Goal: Obtain resource: Obtain resource

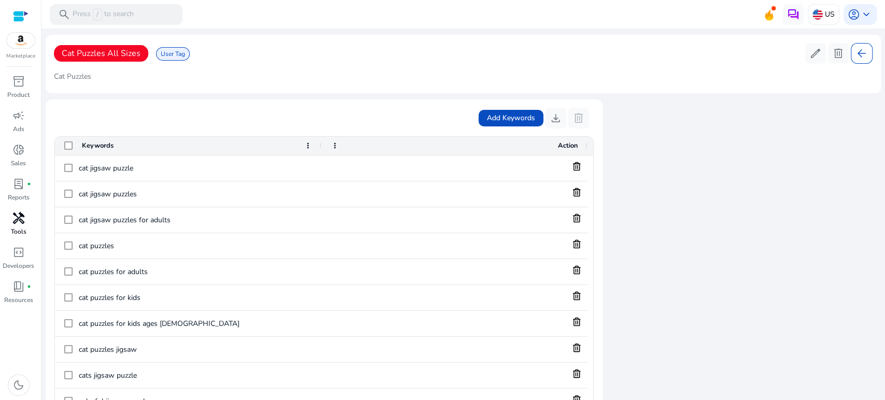
click at [25, 217] on div "handyman" at bounding box center [18, 218] width 29 height 17
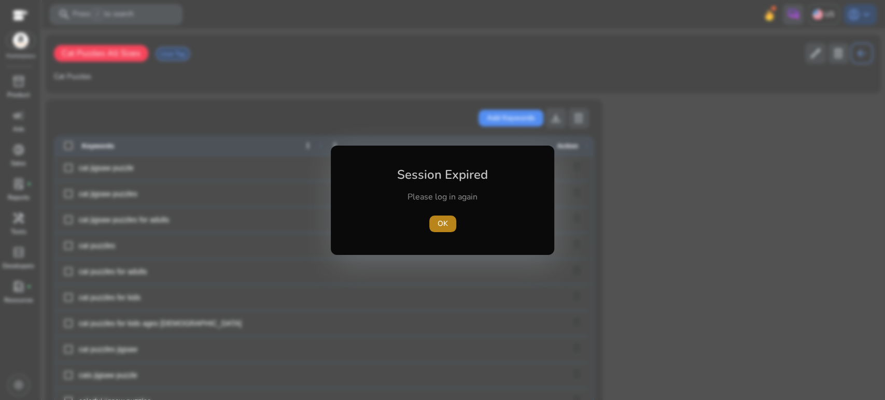
click at [439, 224] on span "OK" at bounding box center [442, 223] width 10 height 11
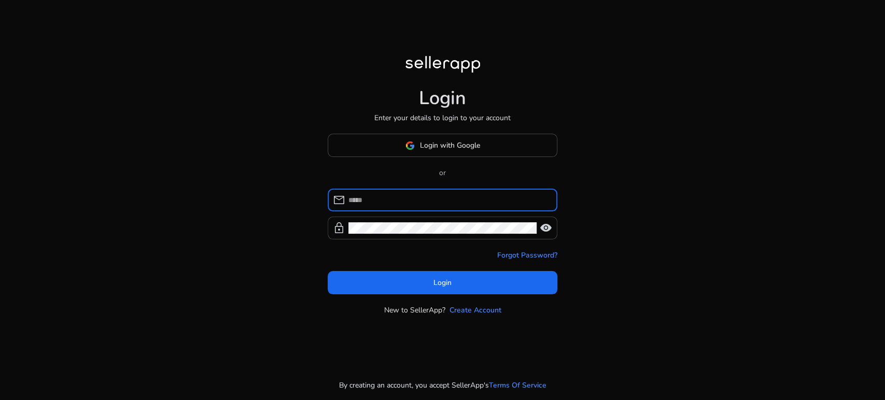
type input "**********"
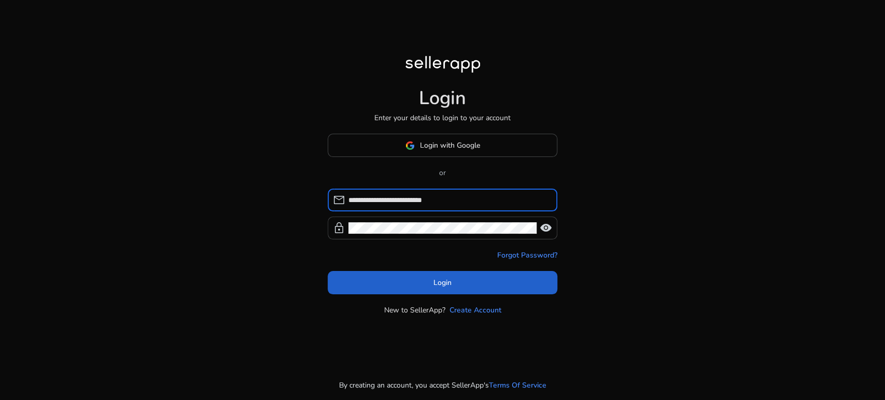
click at [459, 281] on span at bounding box center [443, 283] width 230 height 25
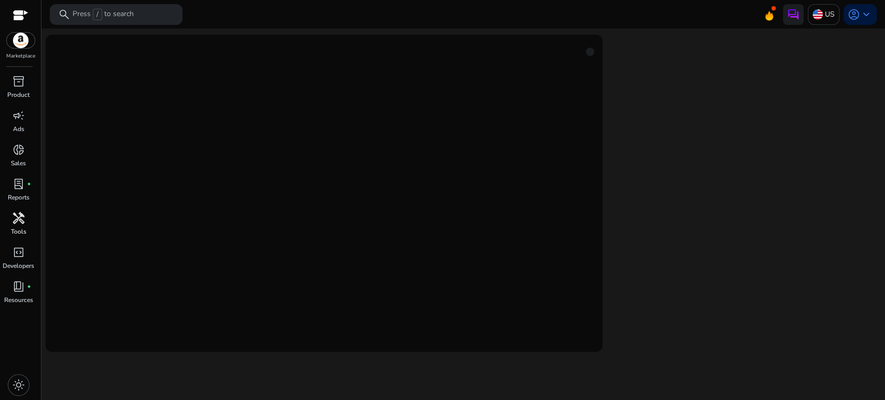
click at [21, 223] on span "handyman" at bounding box center [18, 218] width 12 height 12
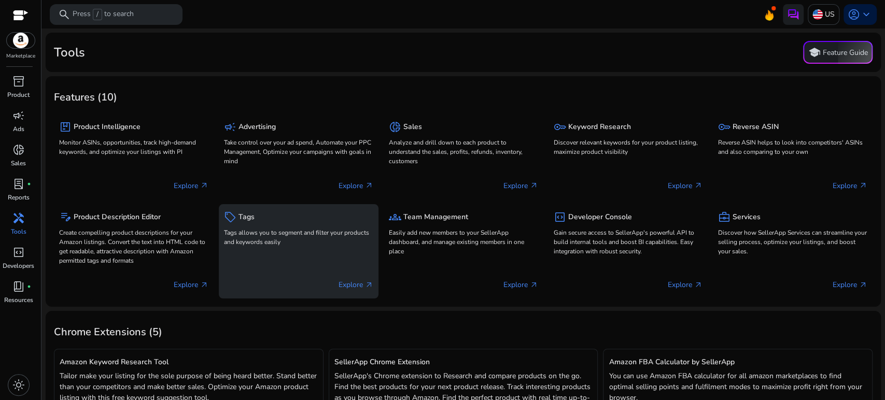
click at [271, 243] on p "Tags allows you to segment and filter your products and keywords easily" at bounding box center [298, 237] width 149 height 19
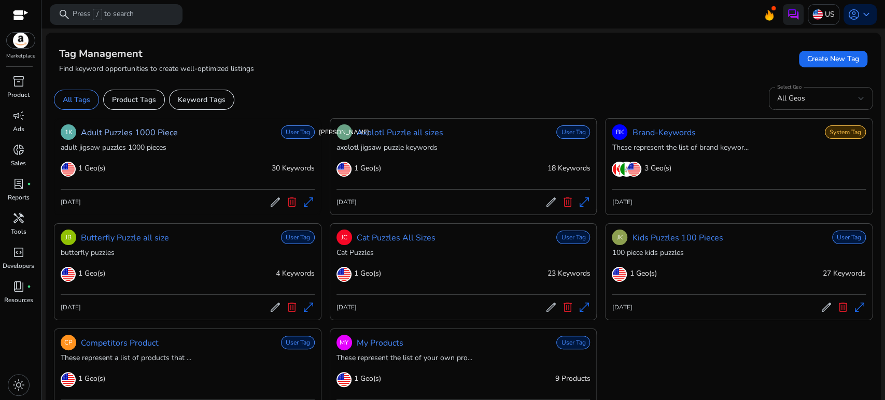
click at [129, 128] on link "Adult Puzzles 1000 Piece" at bounding box center [129, 132] width 97 height 12
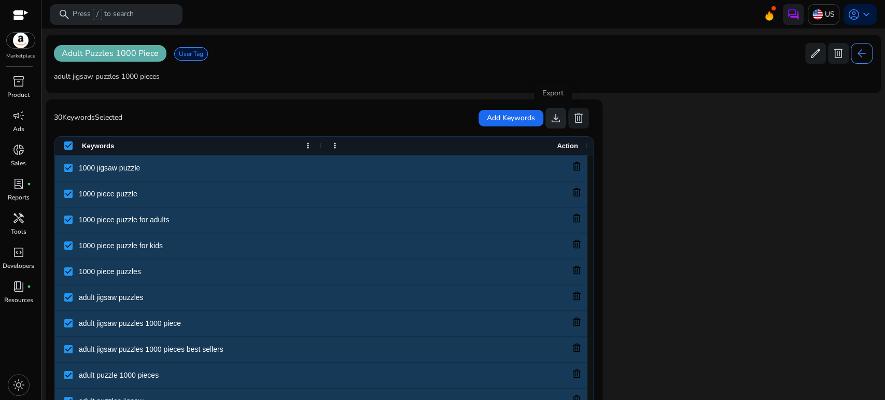
click at [551, 117] on span "download" at bounding box center [555, 118] width 12 height 12
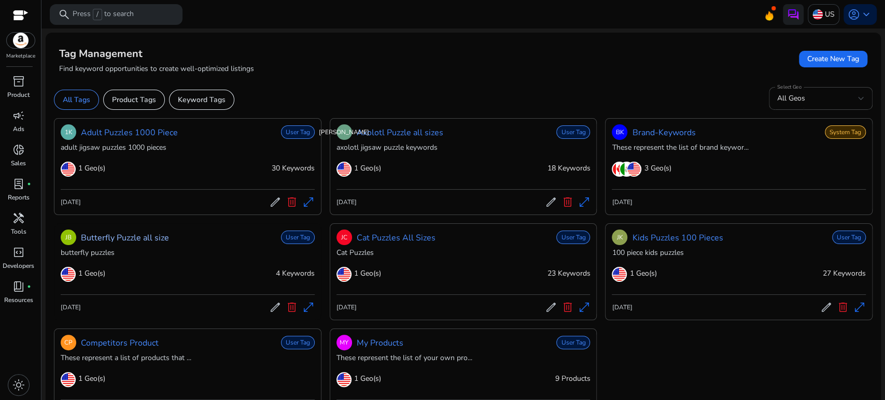
click at [120, 239] on link "Butterfly Puzzle all size" at bounding box center [125, 238] width 88 height 12
click at [122, 133] on link "Adult Puzzles 1000 Piece" at bounding box center [129, 132] width 97 height 12
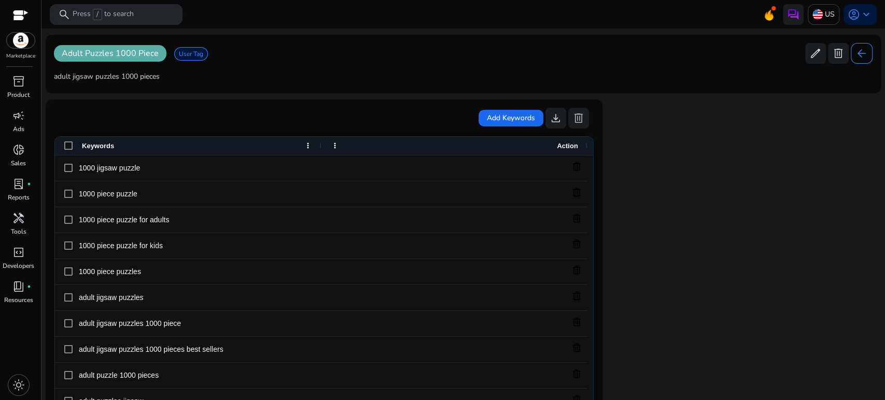
click at [275, 66] on mat-card "Adult Puzzles 1000 Piece User Tag edit delete arrow_back adult jigsaw puzzles 1…" at bounding box center [463, 64] width 835 height 59
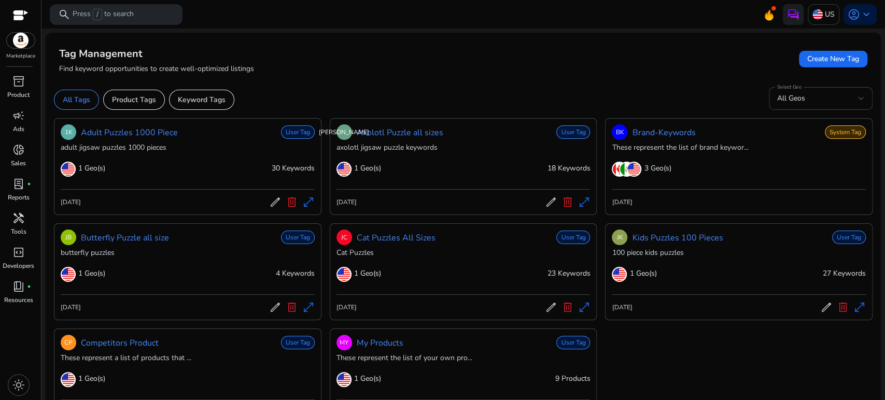
click at [518, 81] on mat-card "Tag Management Find keyword opportunities to create well-optimized listings Cre…" at bounding box center [463, 233] width 835 height 401
click at [665, 241] on link "Kids Puzzles 100 Pieces" at bounding box center [677, 238] width 91 height 12
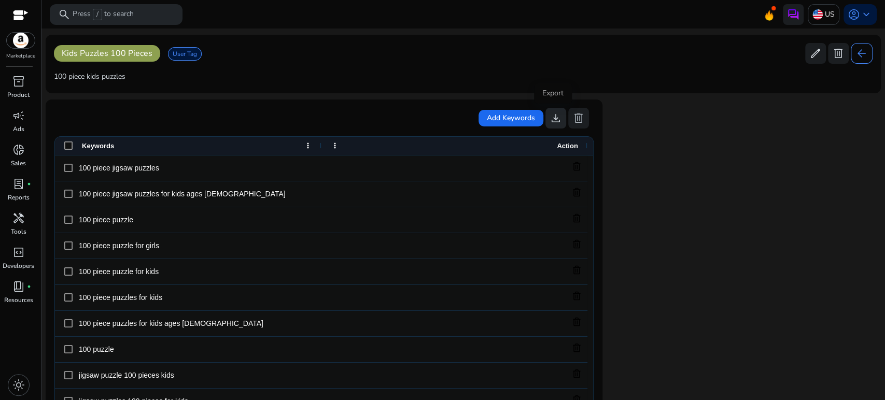
click at [552, 121] on span "download" at bounding box center [555, 118] width 12 height 12
click at [25, 214] on div "handyman" at bounding box center [18, 218] width 29 height 17
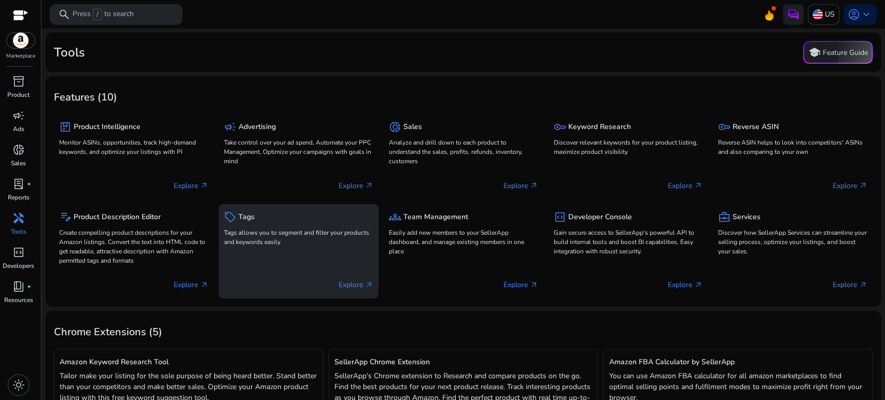
click at [253, 224] on div "sell Tags Tags allows you to segment and filter your products and keywords easi…" at bounding box center [298, 228] width 149 height 39
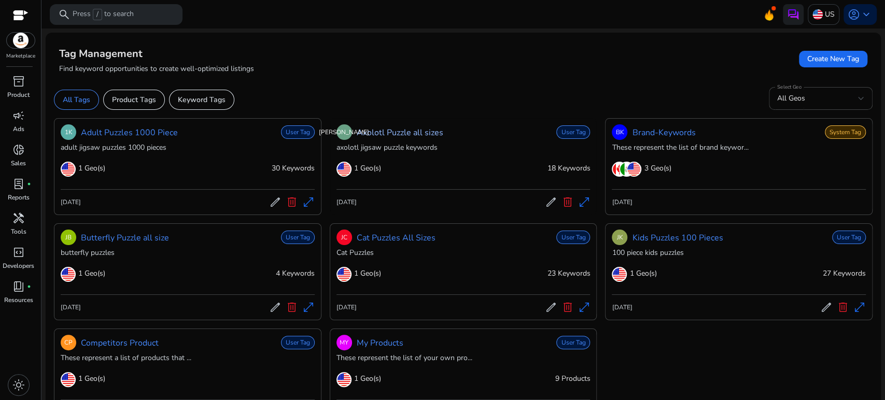
click at [376, 132] on link "Axolotl Puzzle all sizes" at bounding box center [400, 132] width 87 height 12
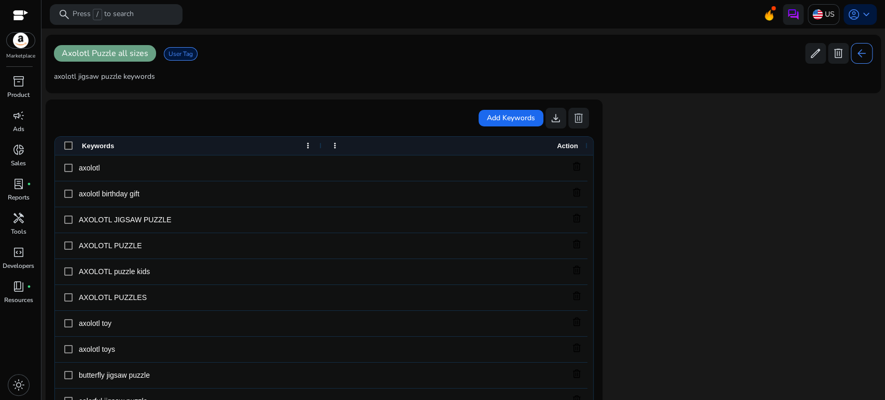
click at [66, 151] on div "Keywords" at bounding box center [188, 146] width 266 height 18
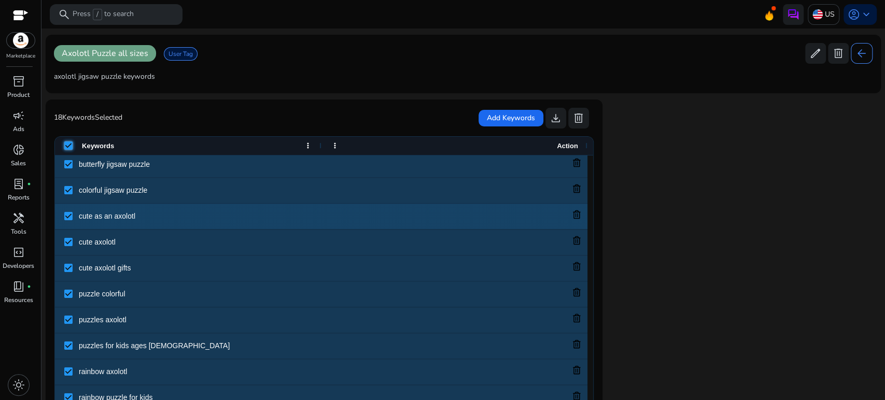
scroll to position [24, 0]
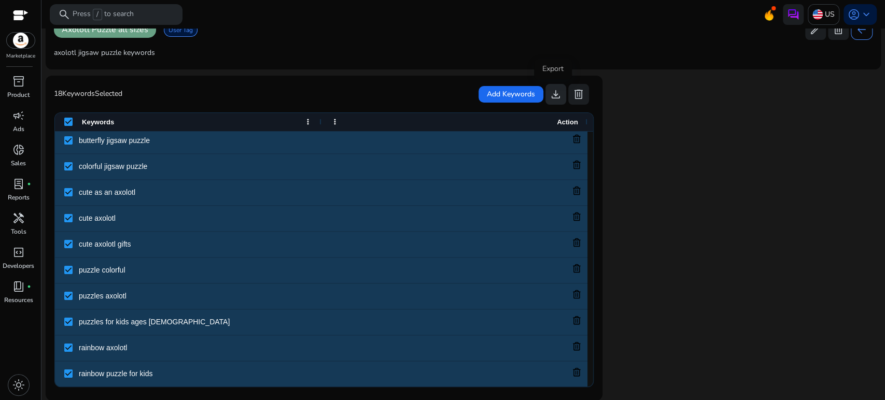
click at [550, 93] on span "download" at bounding box center [555, 94] width 12 height 12
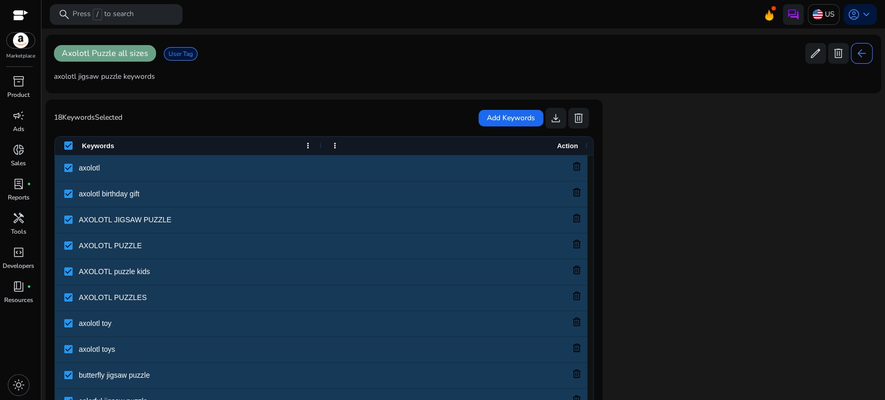
scroll to position [211, 0]
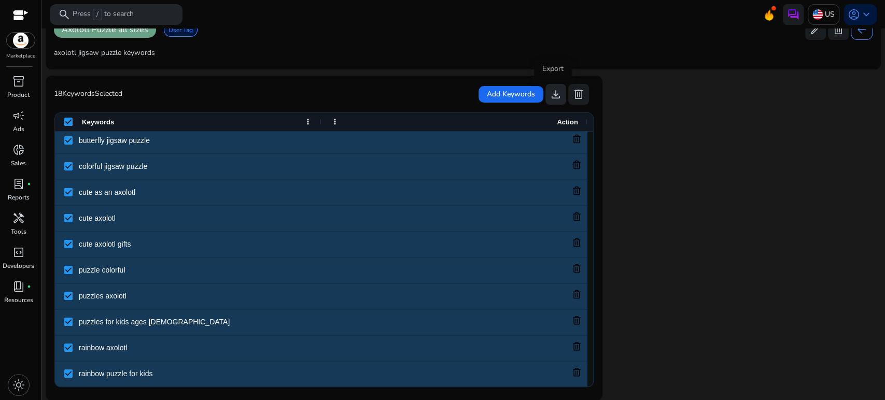
click at [552, 94] on span "download" at bounding box center [555, 94] width 12 height 12
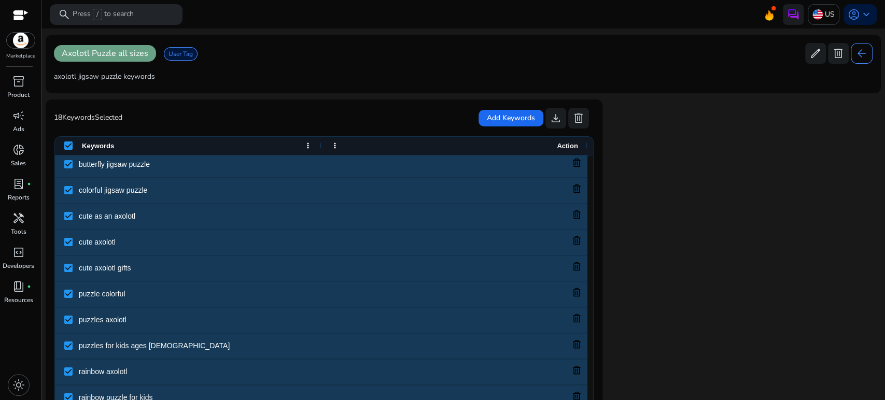
scroll to position [24, 0]
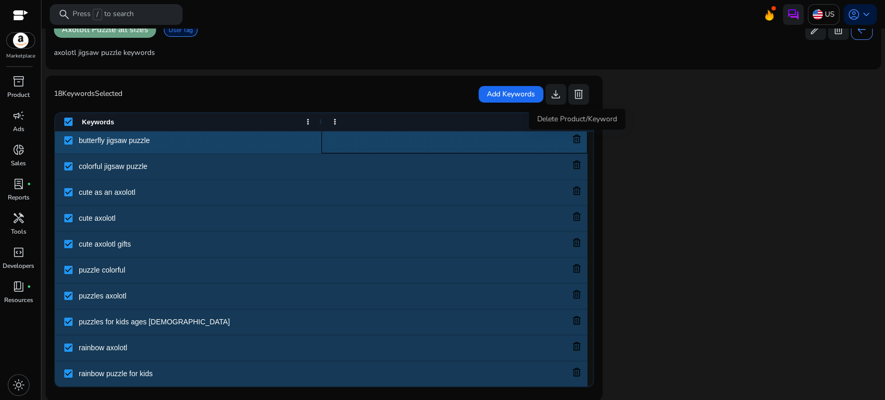
click at [574, 137] on icon at bounding box center [576, 138] width 9 height 9
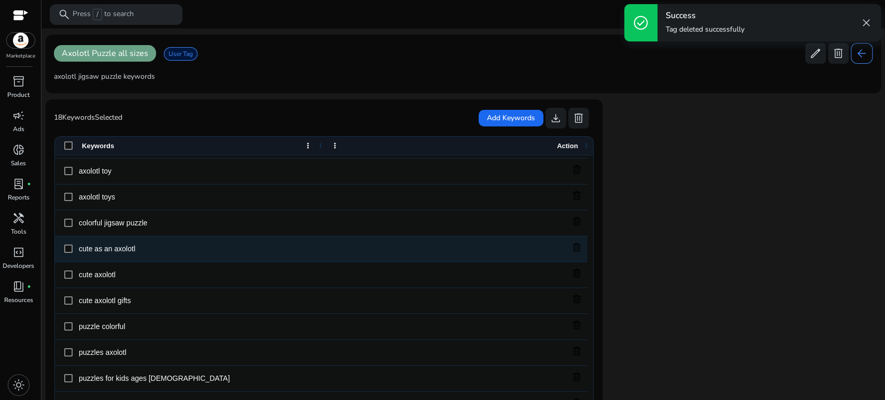
scroll to position [0, 0]
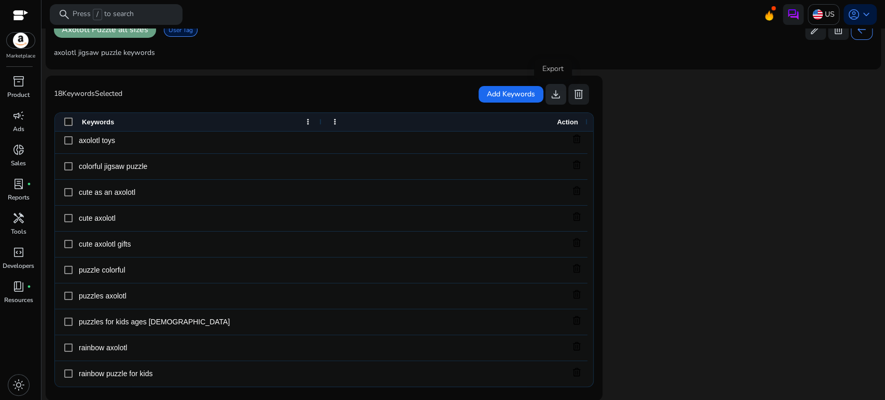
click at [553, 93] on span "download" at bounding box center [555, 94] width 12 height 12
drag, startPoint x: 628, startPoint y: 122, endPoint x: 643, endPoint y: 117, distance: 15.4
click at [634, 119] on div "Axolotl Puzzle all sizes User Tag edit delete arrow_back axolotl jigsaw puzzle …" at bounding box center [463, 206] width 835 height 390
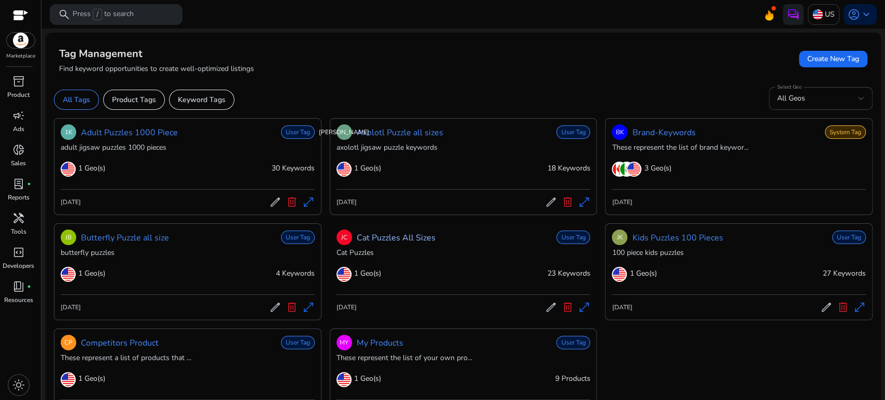
click at [416, 240] on link "Cat Puzzles All Sizes" at bounding box center [396, 238] width 79 height 12
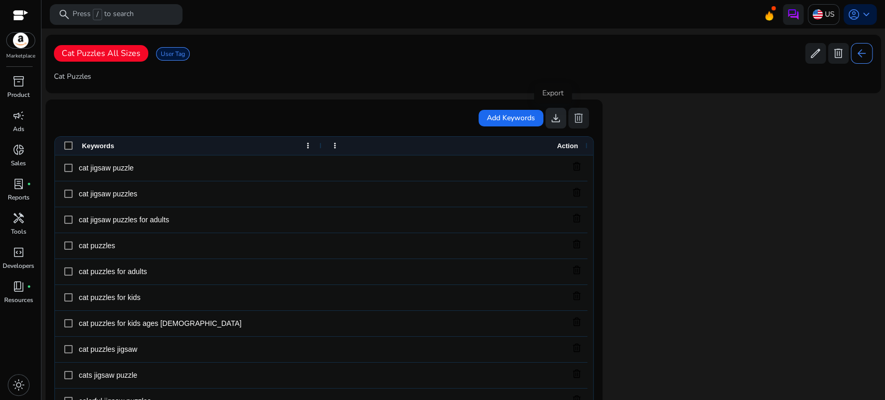
click at [553, 120] on span "download" at bounding box center [555, 118] width 12 height 12
